Goal: Task Accomplishment & Management: Use online tool/utility

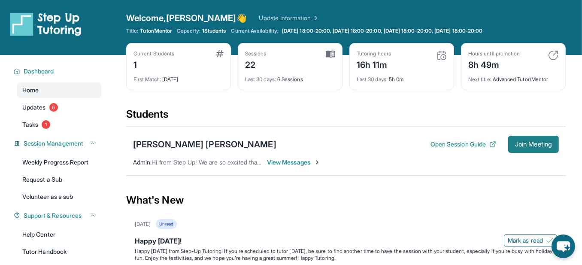
click at [530, 147] on span "Join Meeting" at bounding box center [533, 144] width 37 height 5
click at [184, 150] on div "[PERSON_NAME] [PERSON_NAME]" at bounding box center [204, 144] width 143 height 12
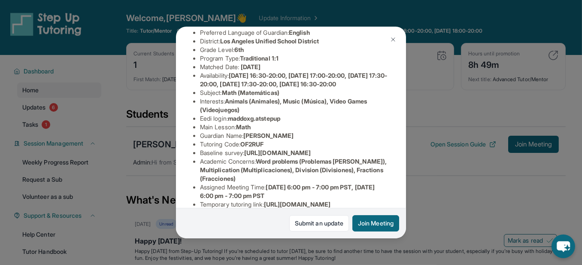
scroll to position [117, 0]
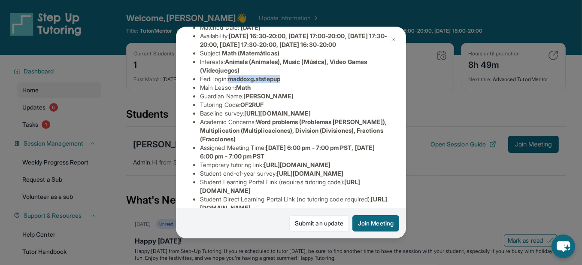
drag, startPoint x: 322, startPoint y: 140, endPoint x: 246, endPoint y: 144, distance: 76.1
click at [246, 83] on li "Eedi login : maddoxg.atstepup" at bounding box center [294, 79] width 189 height 9
copy span "maddoxg.atstepup"
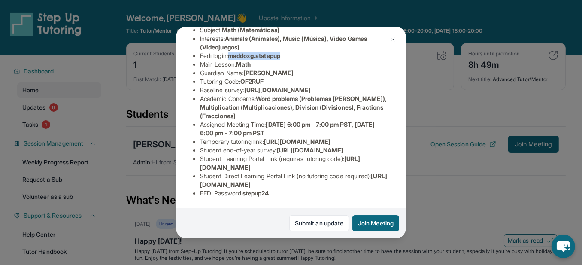
scroll to position [390, 0]
drag, startPoint x: 309, startPoint y: 181, endPoint x: 266, endPoint y: 182, distance: 43.0
click at [266, 189] on li "EEDI Password : stepup24" at bounding box center [294, 193] width 189 height 9
copy span "stepup24"
